Goal: Task Accomplishment & Management: Complete application form

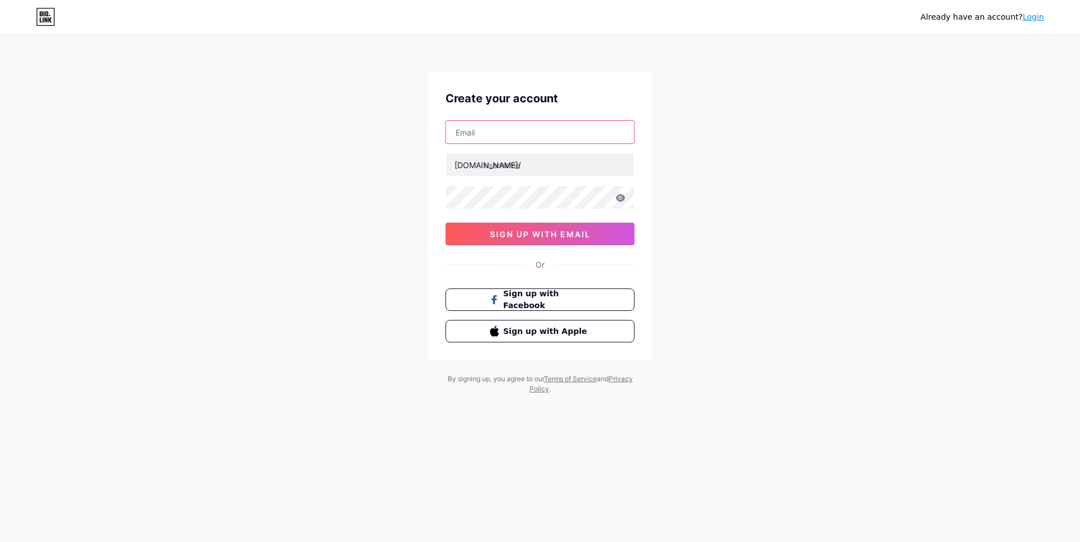
click at [490, 130] on input "text" at bounding box center [540, 132] width 188 height 23
type input "[EMAIL_ADDRESS][DOMAIN_NAME]"
click at [484, 169] on input "[PERSON_NAME] [PERSON_NAME]" at bounding box center [540, 165] width 188 height 23
type input "[PERSON_NAME] [PERSON_NAME]"
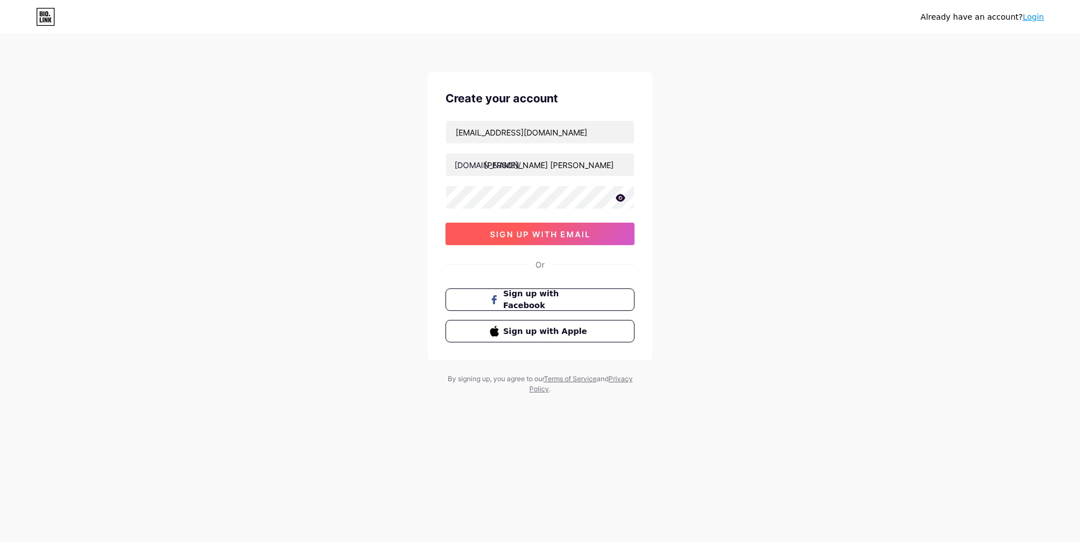
click at [509, 235] on span "sign up with email" at bounding box center [540, 235] width 101 height 10
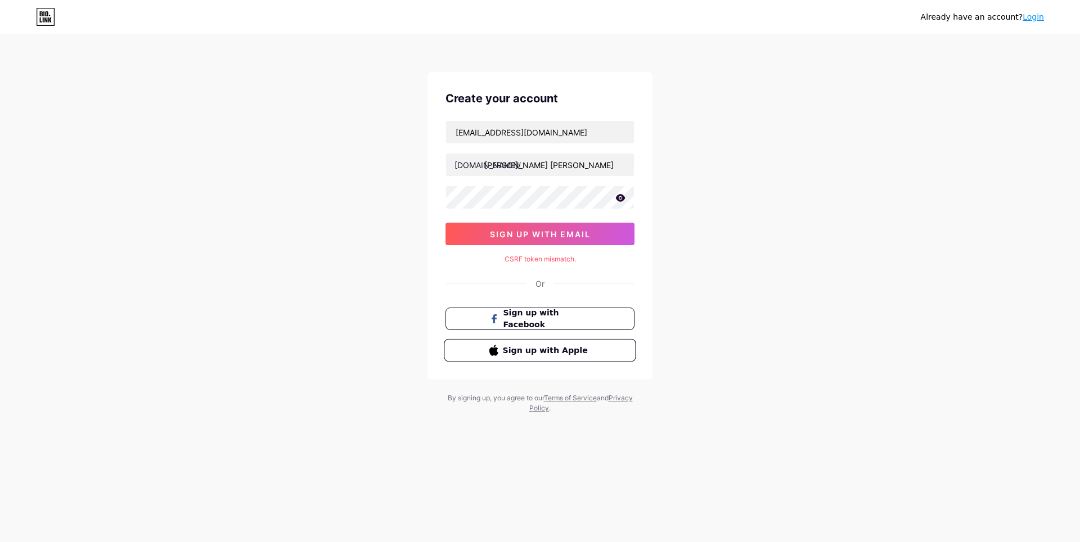
click at [523, 355] on span "Sign up with Apple" at bounding box center [547, 350] width 88 height 12
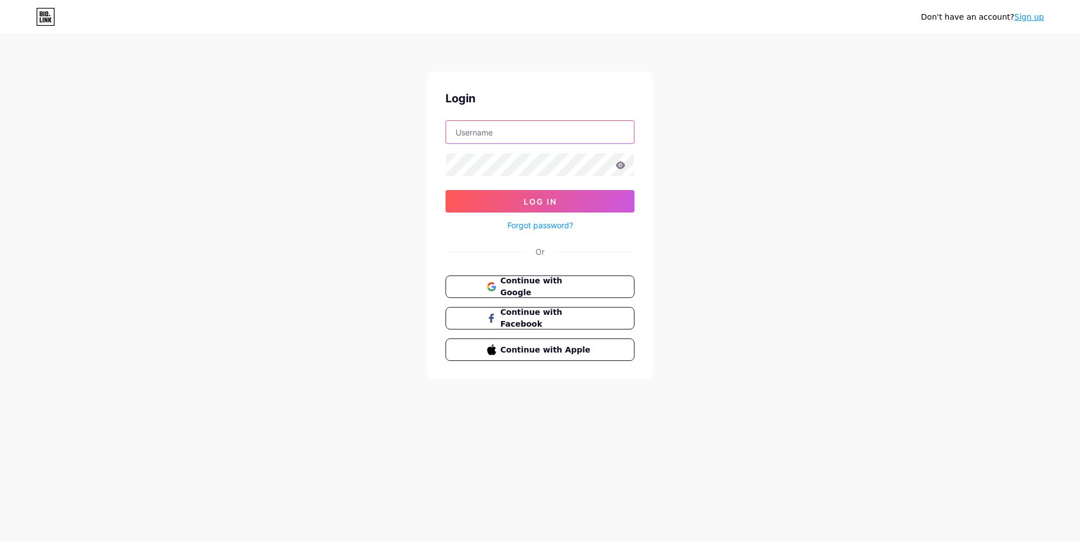
click at [464, 133] on input "text" at bounding box center [540, 132] width 188 height 23
click at [574, 131] on input "[EMAIL_ADDRESS][DOMAIN_NAME]" at bounding box center [540, 132] width 188 height 23
type input "[EMAIL_ADDRESS][DOMAIN_NAME]"
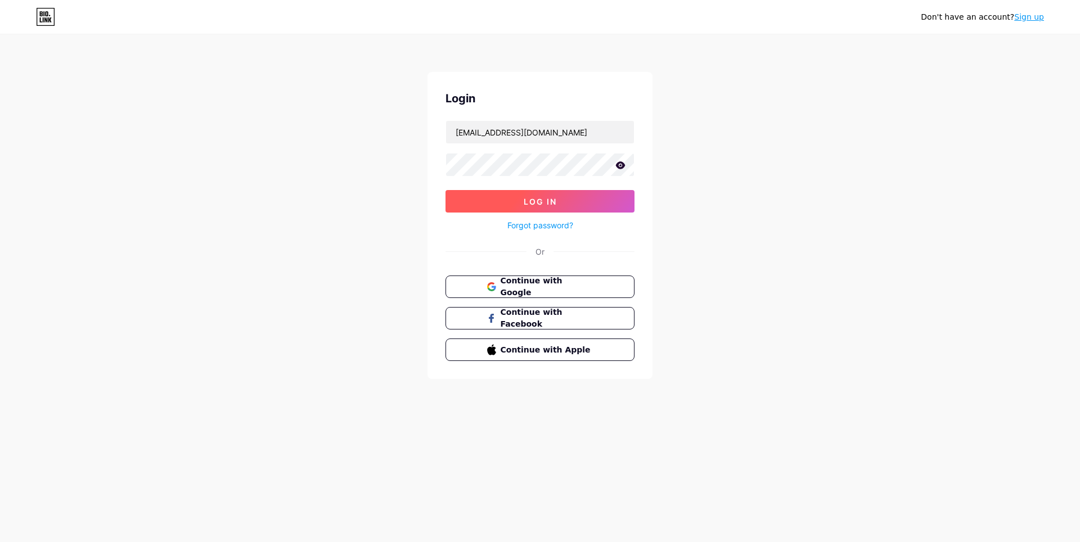
click at [533, 205] on span "Log In" at bounding box center [540, 202] width 33 height 10
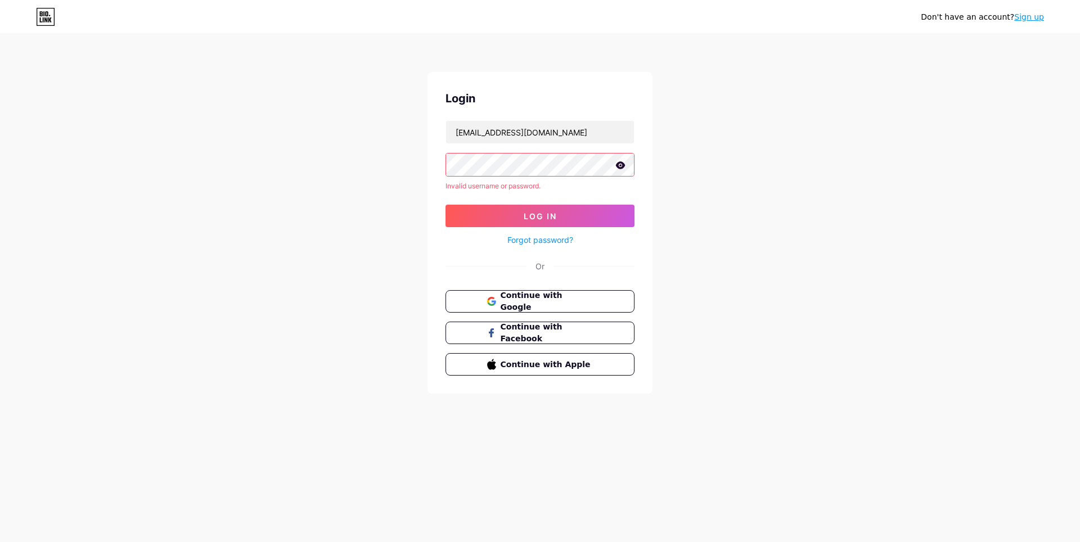
click at [623, 164] on icon at bounding box center [621, 164] width 10 height 7
click at [518, 220] on button "Log In" at bounding box center [540, 216] width 189 height 23
click at [455, 130] on input "[EMAIL_ADDRESS][DOMAIN_NAME]" at bounding box center [540, 132] width 188 height 23
click at [416, 169] on div "Don't have an account? Sign up Login hvoshevskaya@yandex.ru Invalid username or…" at bounding box center [540, 215] width 1080 height 430
